Goal: Information Seeking & Learning: Check status

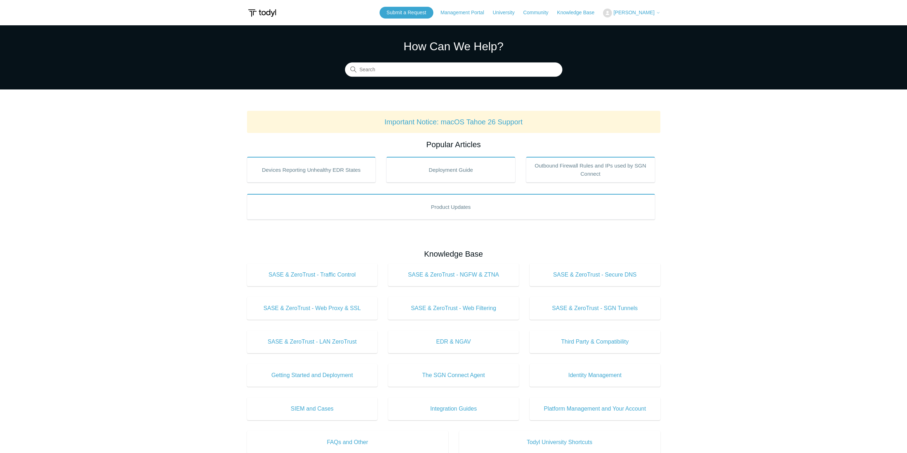
click at [641, 11] on span "[PERSON_NAME]" at bounding box center [633, 13] width 41 height 6
drag, startPoint x: 546, startPoint y: 32, endPoint x: 583, endPoint y: 28, distance: 37.0
click at [546, 32] on section "How Can We Help? Search" at bounding box center [453, 57] width 907 height 64
click at [638, 15] on span "[PERSON_NAME]" at bounding box center [633, 13] width 41 height 6
click at [636, 28] on link "My Support Requests" at bounding box center [639, 28] width 70 height 12
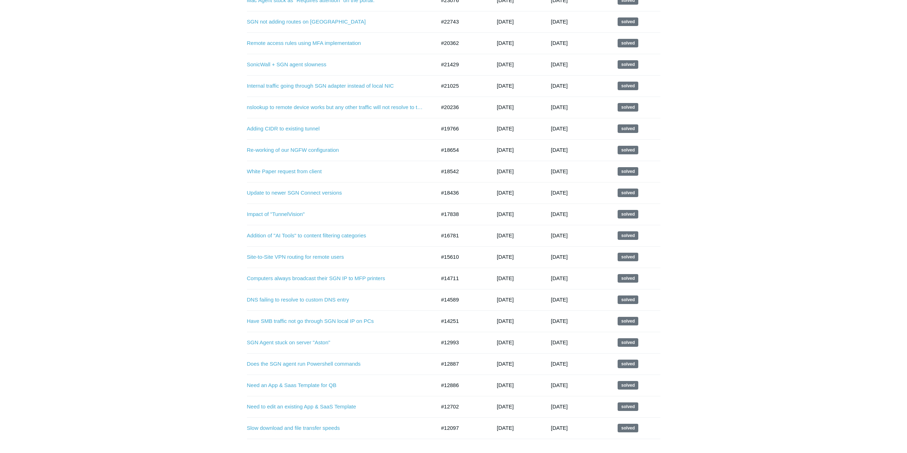
scroll to position [176, 0]
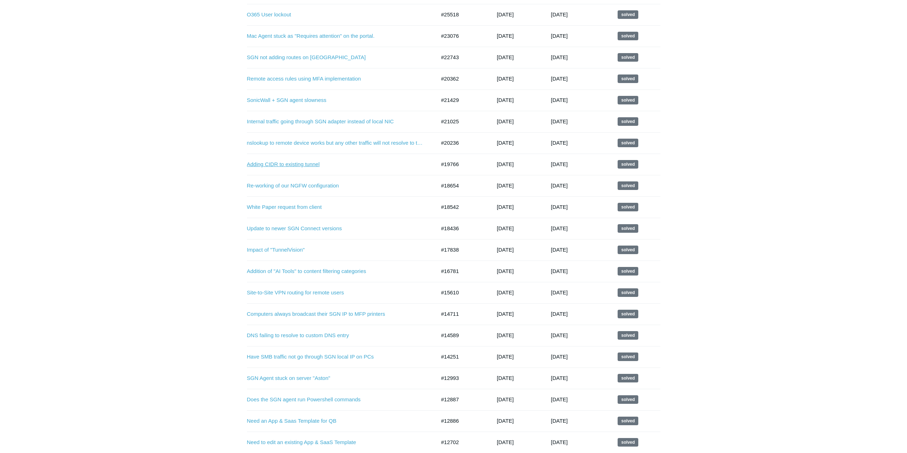
drag, startPoint x: 323, startPoint y: 189, endPoint x: 315, endPoint y: 165, distance: 25.6
click at [315, 165] on link "Adding CIDR to existing tunnel" at bounding box center [336, 164] width 178 height 8
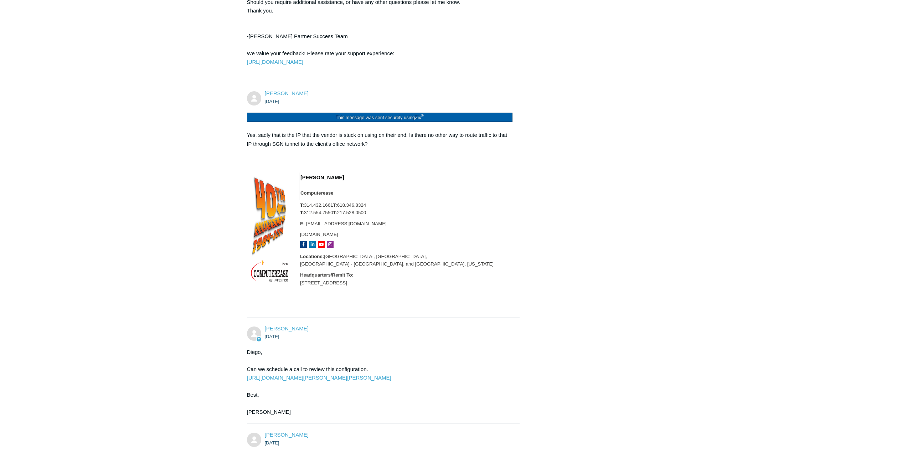
scroll to position [499, 0]
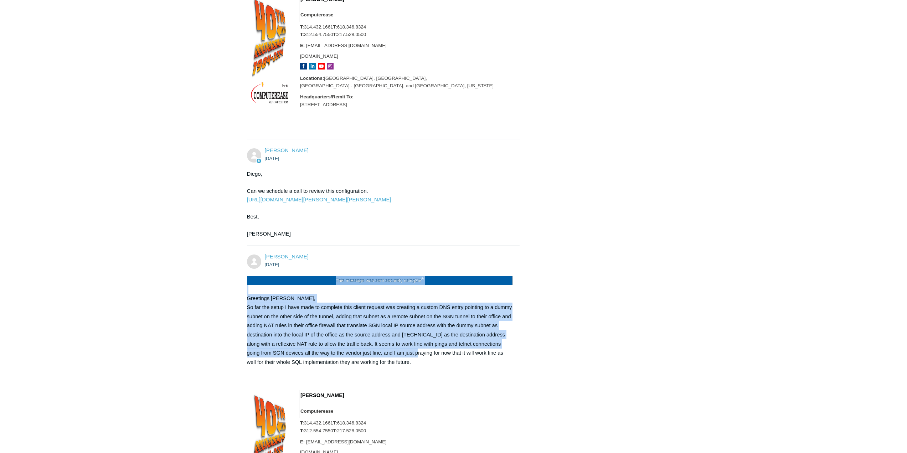
drag, startPoint x: 406, startPoint y: 357, endPoint x: 212, endPoint y: 284, distance: 206.6
click at [212, 284] on main "Requests Contributions Following Todyl Support Center My activities Adding CIDR…" at bounding box center [453, 38] width 907 height 1025
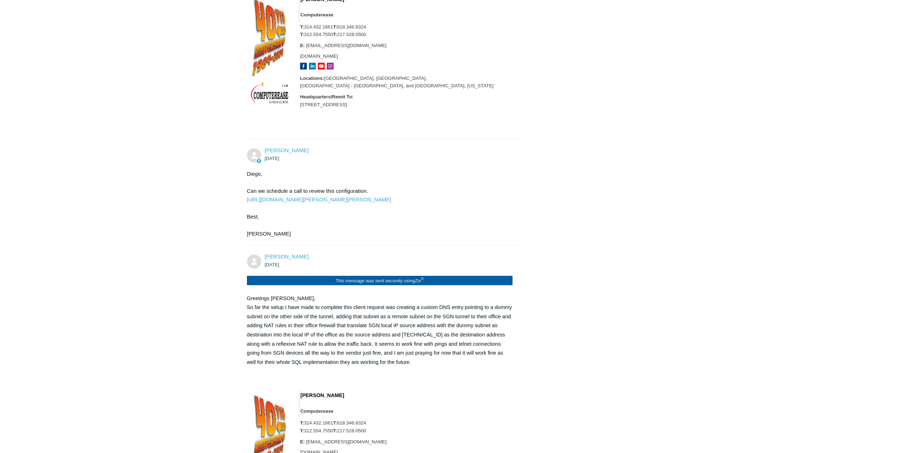
click at [397, 363] on p "So far the setup I have made to complete this client request was creating a cus…" at bounding box center [380, 335] width 266 height 64
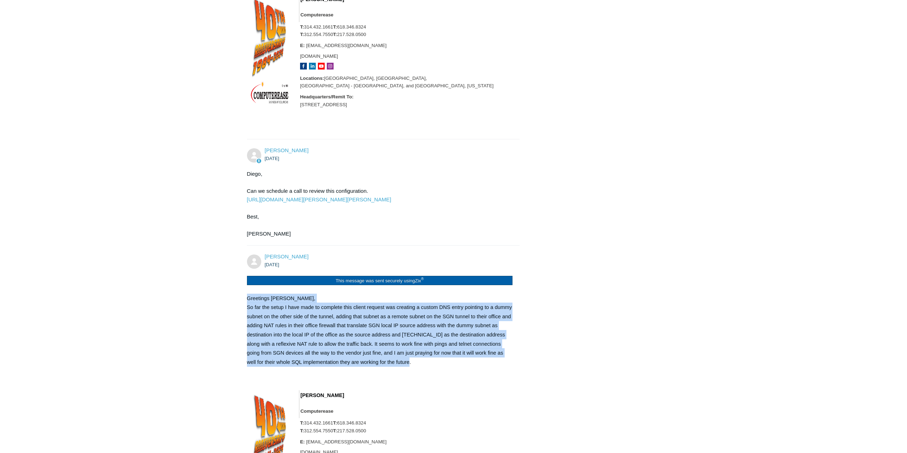
drag, startPoint x: 401, startPoint y: 365, endPoint x: 228, endPoint y: 299, distance: 185.2
click at [228, 299] on main "Requests Contributions Following Todyl Support Center My activities Adding CIDR…" at bounding box center [453, 38] width 907 height 1025
copy div "Greetings Kris, So far the setup I have made to complete this client request wa…"
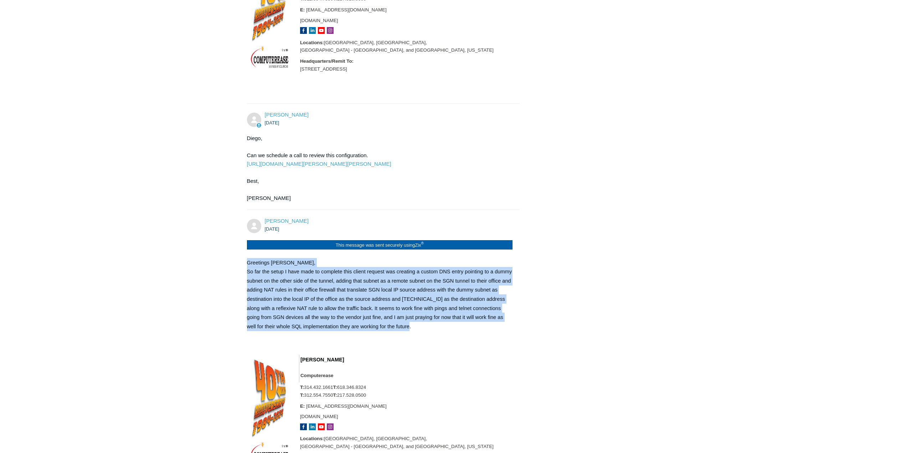
scroll to position [606, 0]
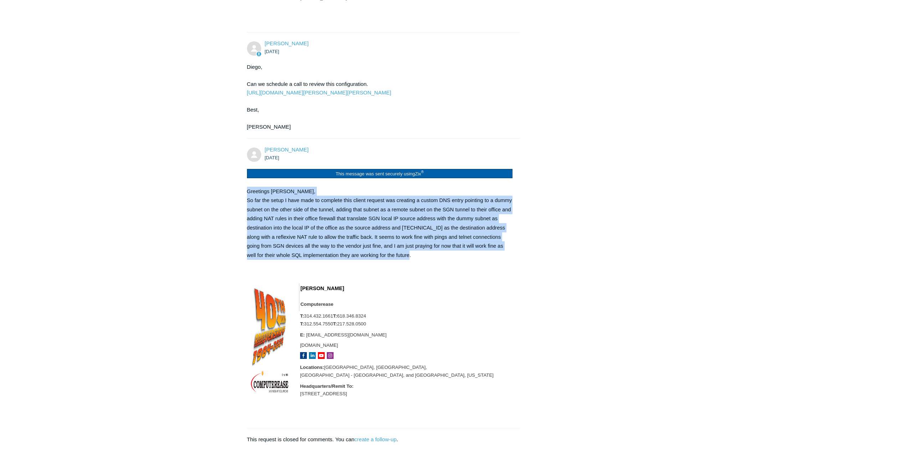
click at [263, 223] on p "So far the setup I have made to complete this client request was creating a cus…" at bounding box center [380, 228] width 266 height 64
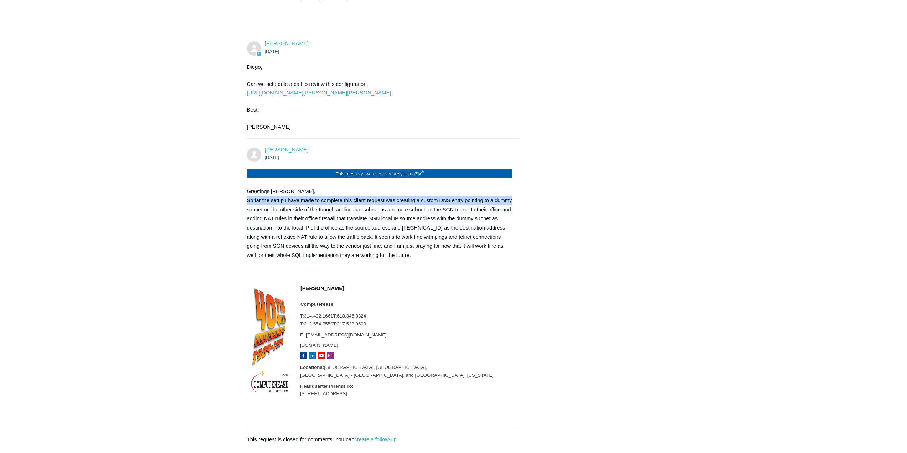
drag, startPoint x: 247, startPoint y: 201, endPoint x: 515, endPoint y: 202, distance: 268.1
click at [515, 202] on div "Diego Ferreiro 1 year ago This message was sent securely using Zix ® Greetings …" at bounding box center [383, 284] width 273 height 276
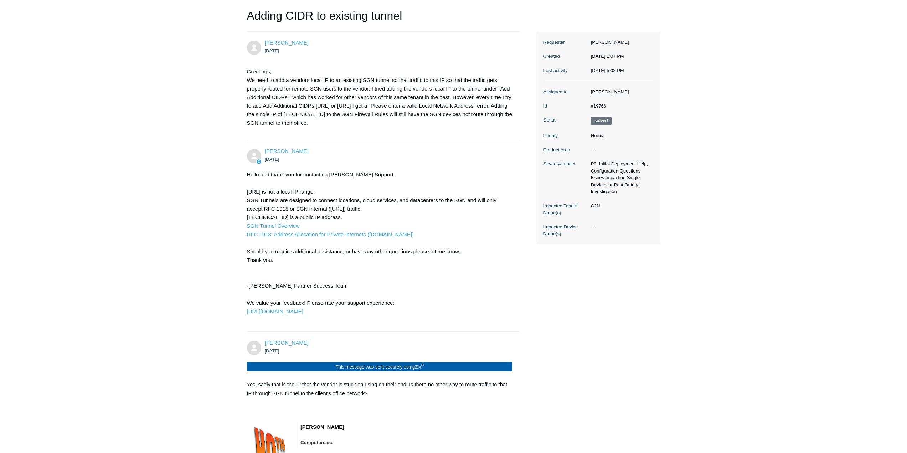
scroll to position [36, 0]
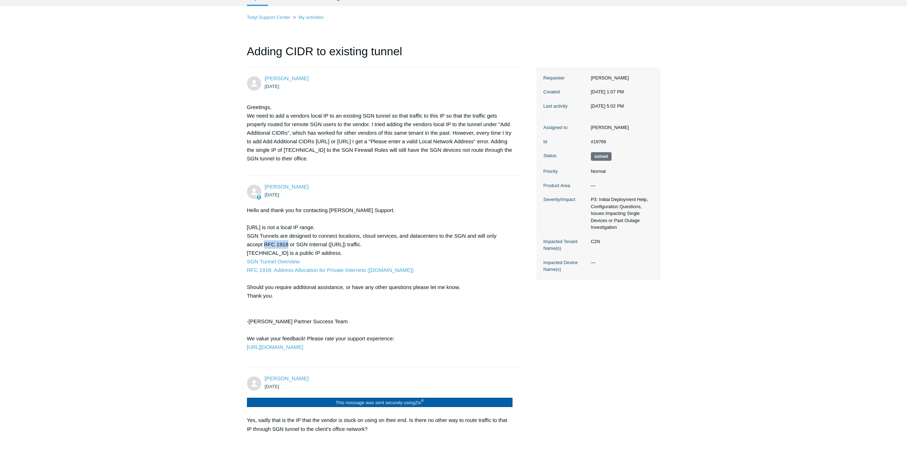
drag, startPoint x: 289, startPoint y: 246, endPoint x: 264, endPoint y: 245, distance: 25.3
click at [264, 245] on div "Hello and thank you for contacting Todyl Support. 208.78.83.0/24 is not a local…" at bounding box center [380, 283] width 266 height 154
copy div "RFC 1918"
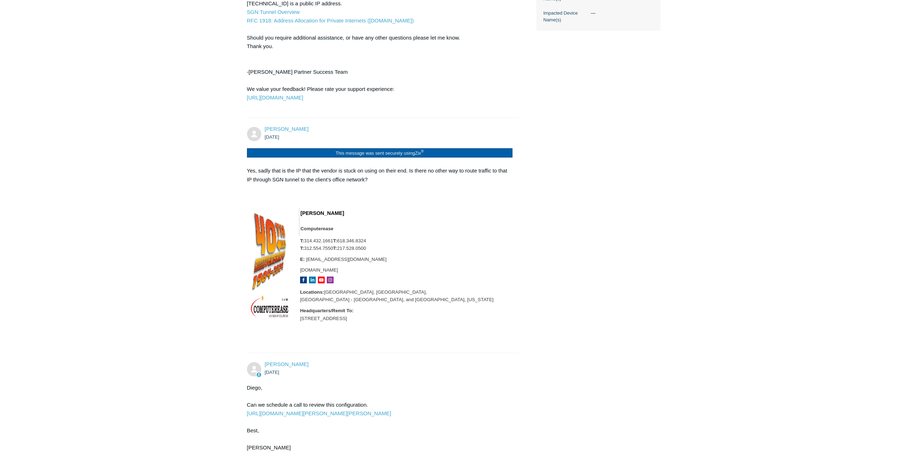
scroll to position [535, 0]
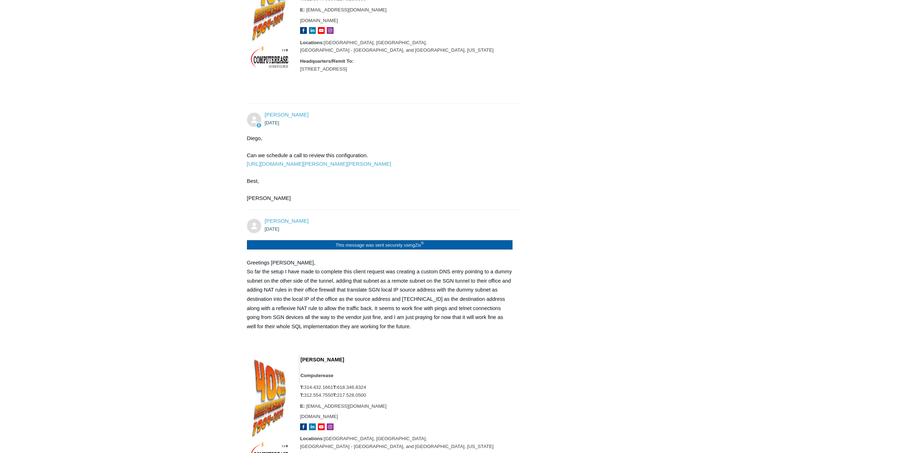
click at [396, 328] on p "So far the setup I have made to complete this client request was creating a cus…" at bounding box center [380, 299] width 266 height 64
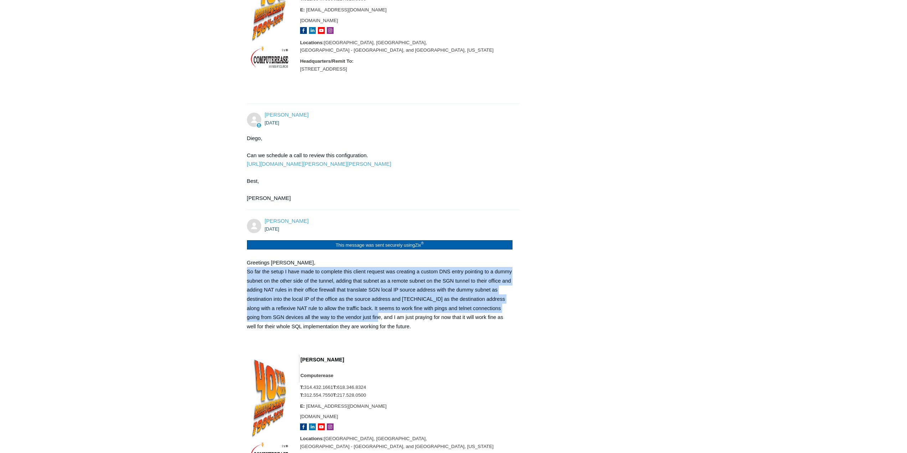
drag, startPoint x: 366, startPoint y: 319, endPoint x: 235, endPoint y: 273, distance: 138.9
click at [235, 273] on main "Requests Contributions Following Todyl Support Center My activities Adding CIDR…" at bounding box center [453, 3] width 907 height 1025
copy span "So far the setup I have made to complete this client request was creating a cus…"
